Goal: Navigation & Orientation: Find specific page/section

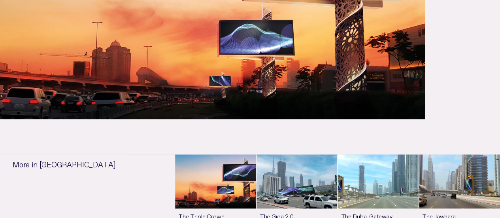
scroll to position [277, 0]
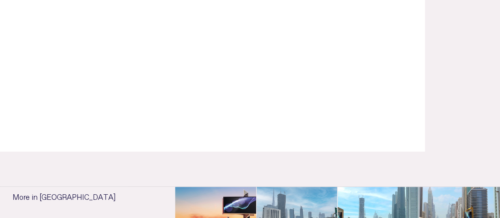
scroll to position [277, 0]
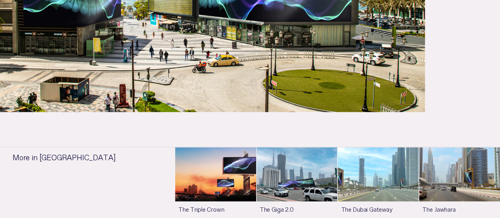
click at [419, 169] on link "See more" at bounding box center [459, 188] width 81 height 82
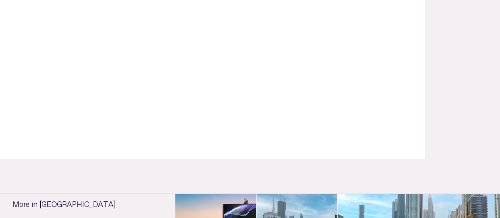
scroll to position [237, 0]
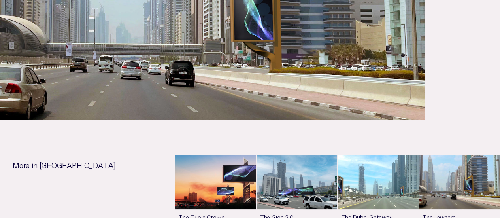
click at [337, 182] on link "See more" at bounding box center [377, 196] width 81 height 82
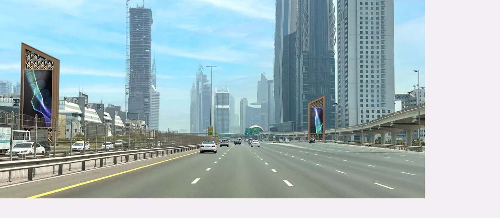
scroll to position [198, 0]
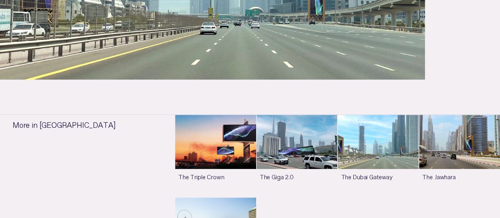
click at [256, 138] on link "See more" at bounding box center [296, 156] width 81 height 82
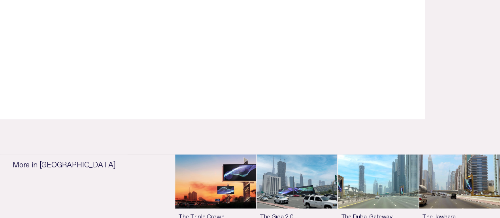
scroll to position [277, 0]
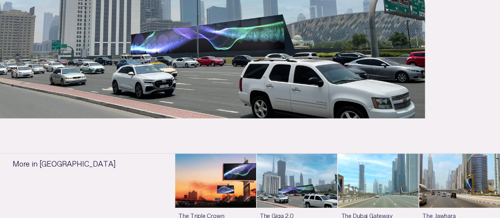
click at [337, 173] on link "See more" at bounding box center [377, 194] width 81 height 82
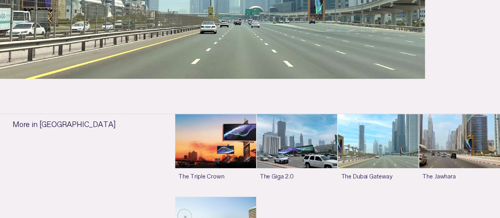
scroll to position [316, 0]
click at [256, 141] on link "See more" at bounding box center [296, 155] width 81 height 82
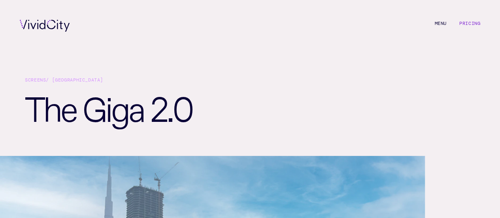
click at [383, 44] on div "M e n u Pricing" at bounding box center [250, 25] width 500 height 51
drag, startPoint x: 133, startPoint y: 0, endPoint x: 199, endPoint y: 26, distance: 70.8
click at [199, 26] on div "M e n u Pricing" at bounding box center [250, 25] width 500 height 51
drag, startPoint x: 187, startPoint y: 0, endPoint x: 115, endPoint y: 23, distance: 75.1
click at [115, 23] on div "M e n u Pricing" at bounding box center [250, 25] width 500 height 51
